Goal: Task Accomplishment & Management: Manage account settings

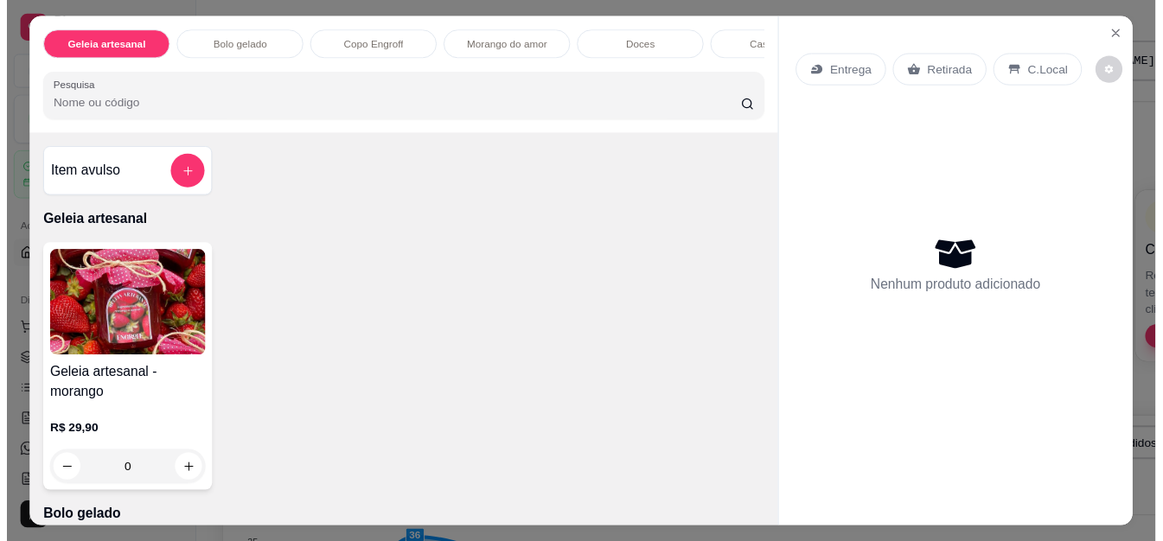
scroll to position [85, 0]
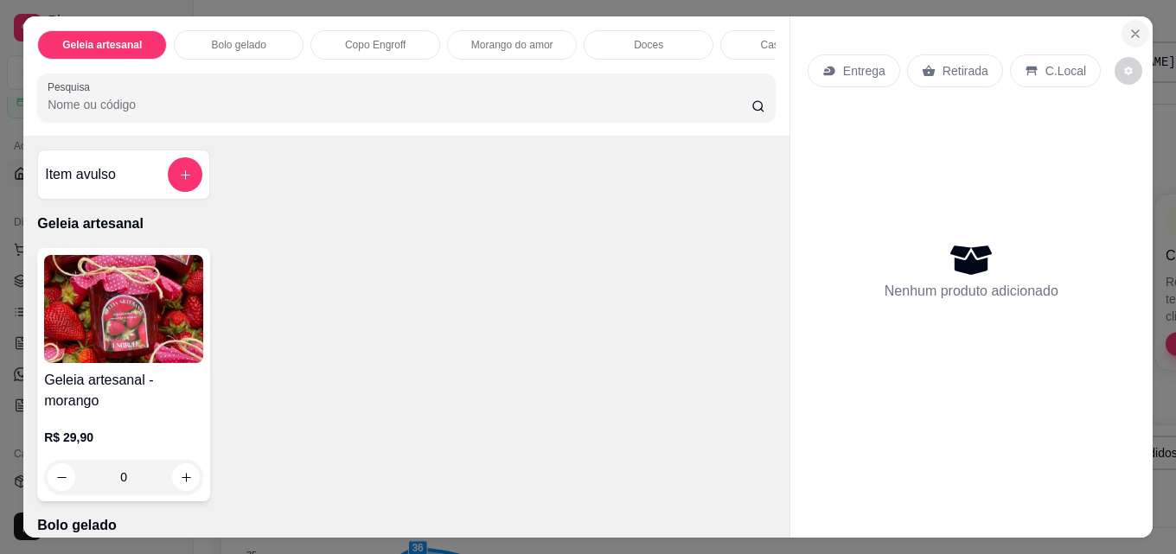
click at [1129, 27] on icon "Close" at bounding box center [1136, 34] width 14 height 14
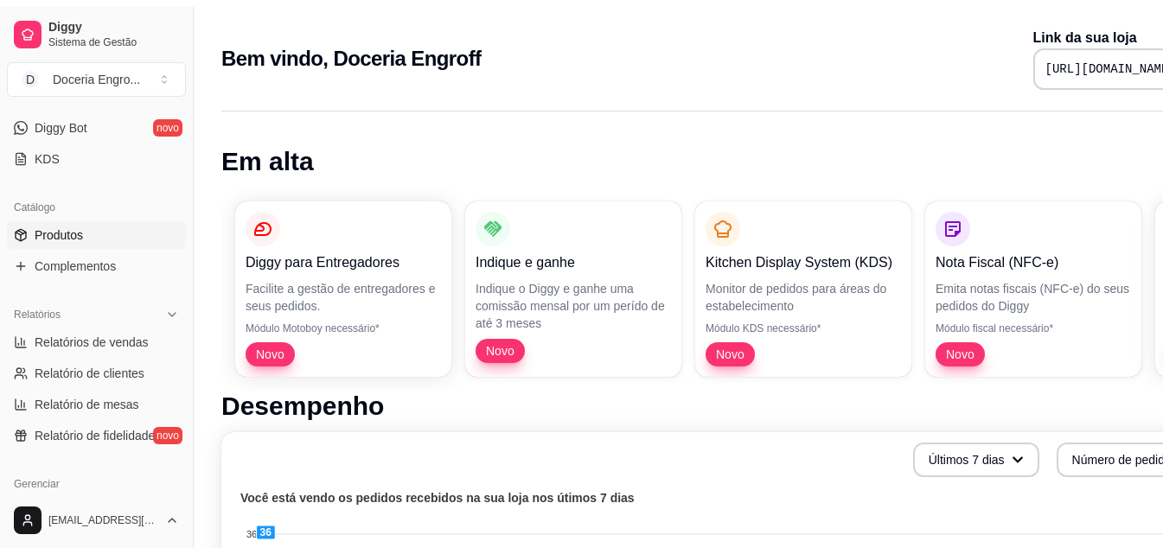
scroll to position [344, 0]
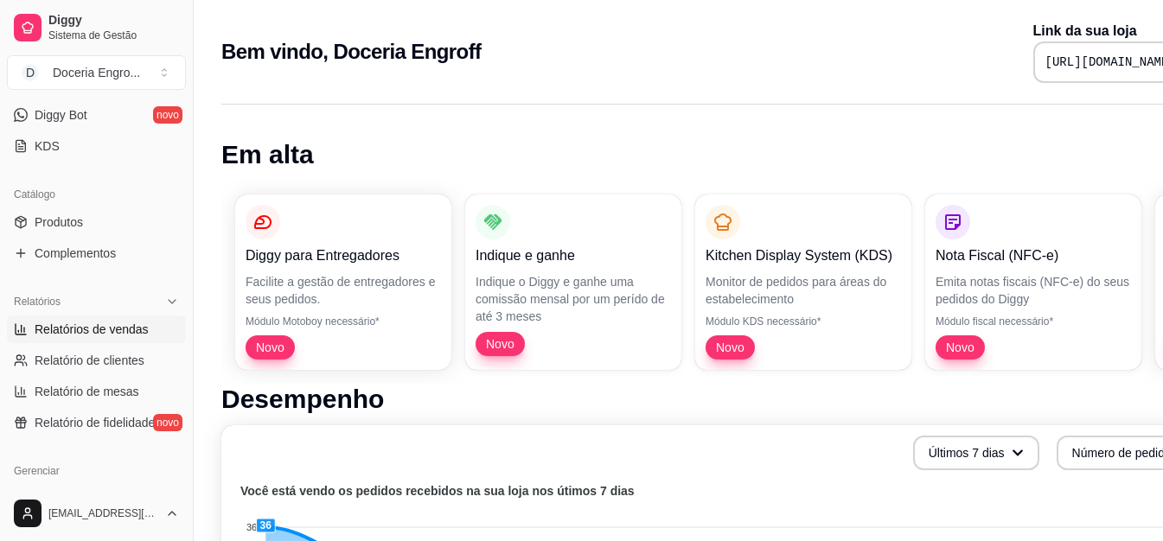
click at [126, 328] on span "Relatórios de vendas" at bounding box center [92, 329] width 114 height 17
select select "ALL"
select select "0"
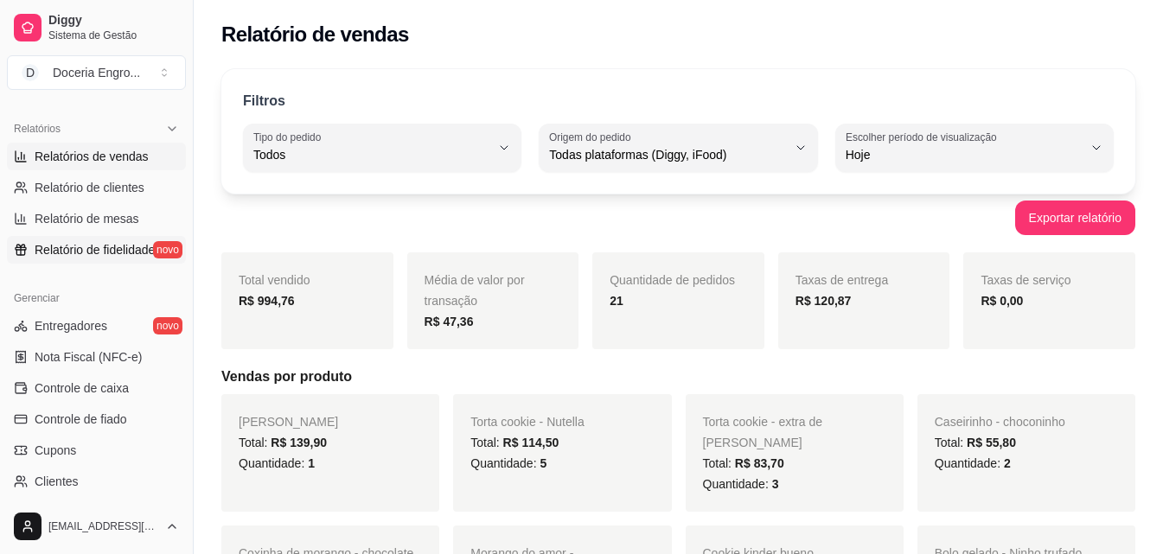
scroll to position [690, 0]
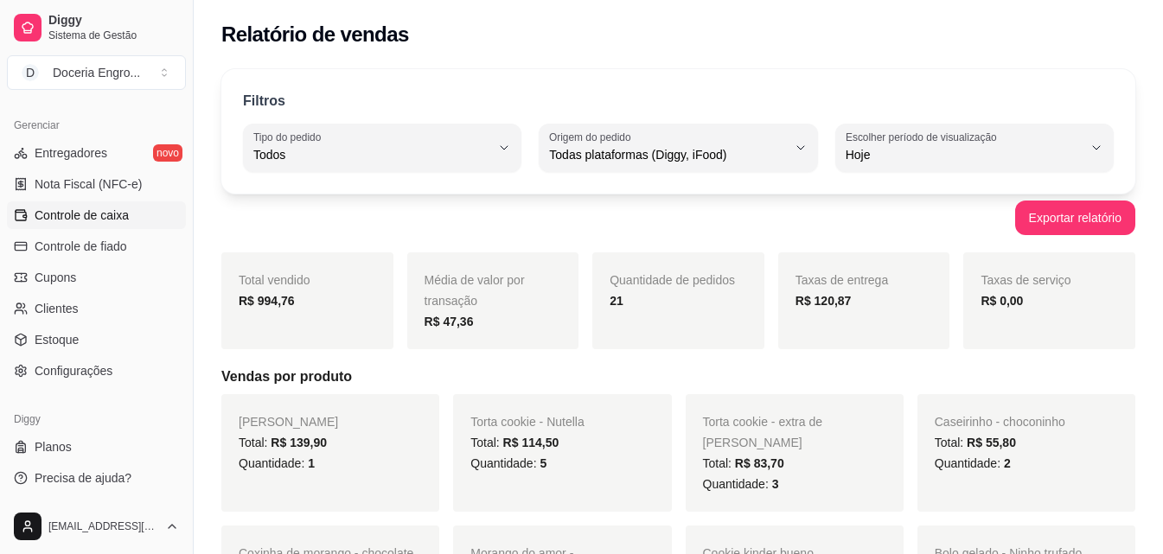
click at [125, 224] on link "Controle de caixa" at bounding box center [96, 216] width 179 height 28
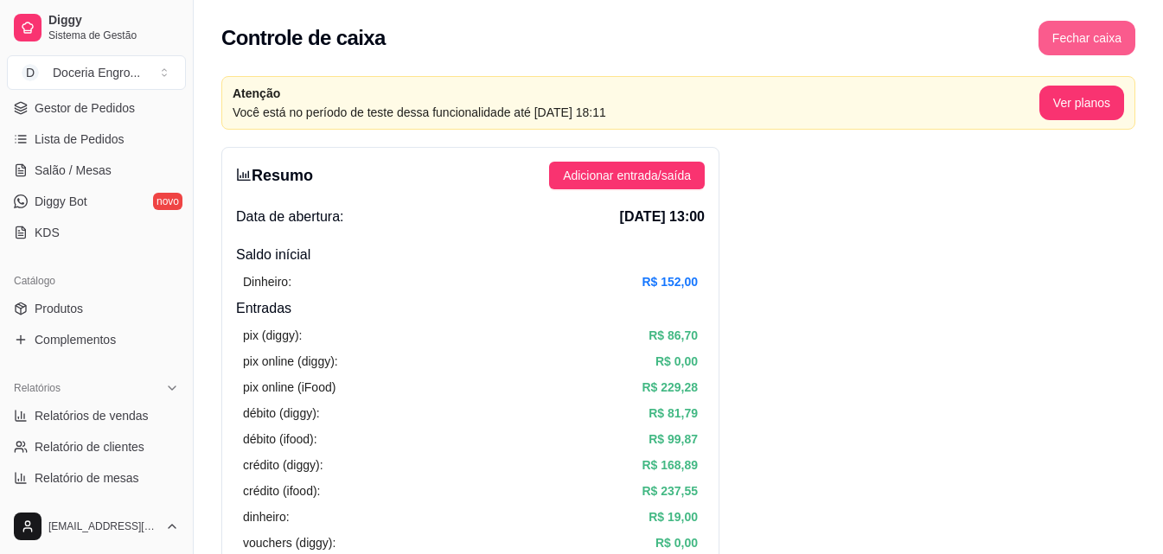
click at [1082, 46] on button "Fechar caixa" at bounding box center [1087, 38] width 97 height 35
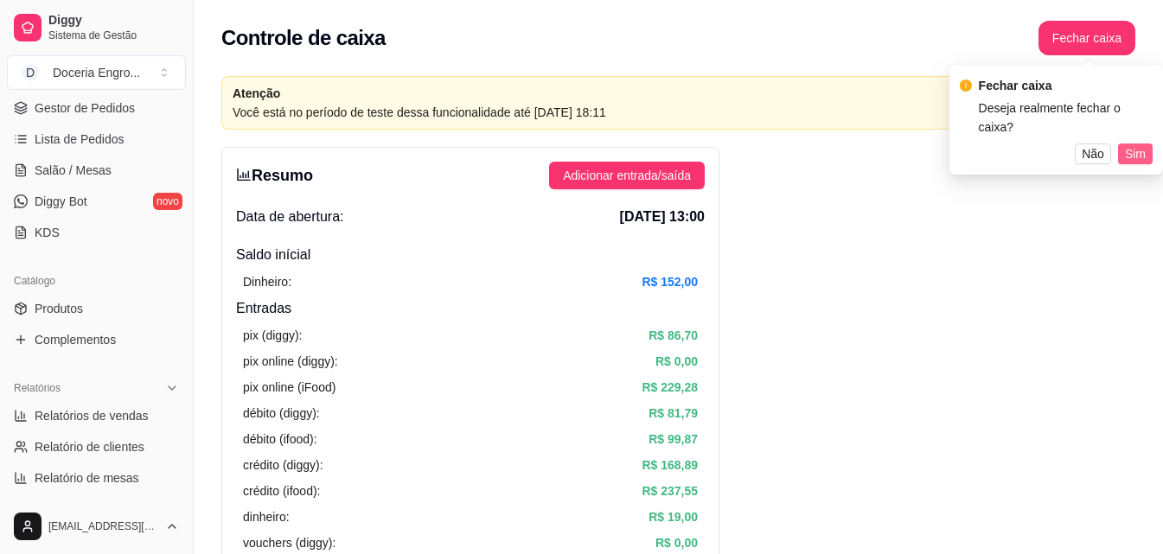
click at [1142, 144] on span "Sim" at bounding box center [1135, 153] width 21 height 19
